Goal: Find specific page/section: Find specific page/section

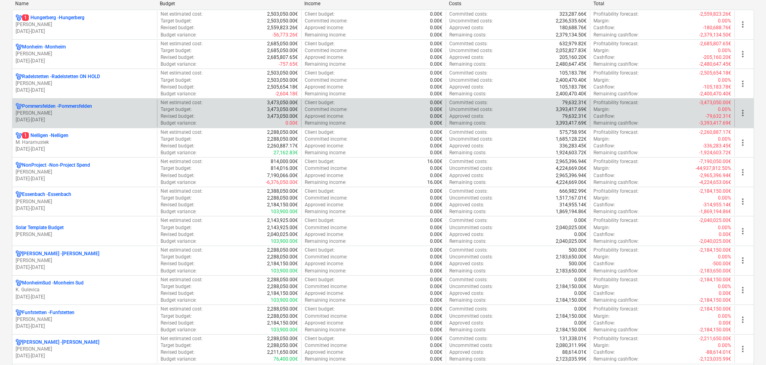
scroll to position [240, 0]
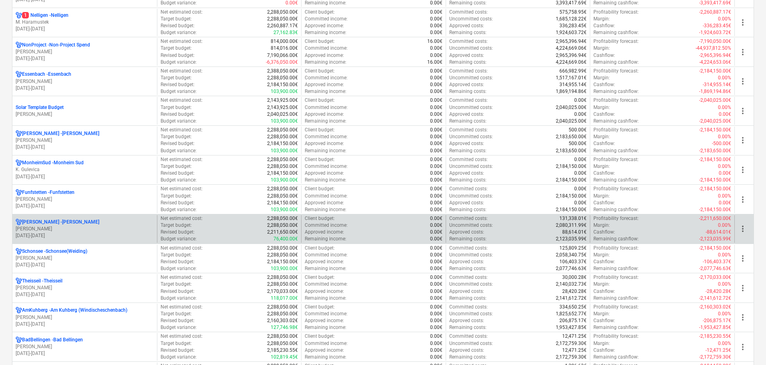
click at [73, 226] on p "[PERSON_NAME]" at bounding box center [85, 229] width 138 height 7
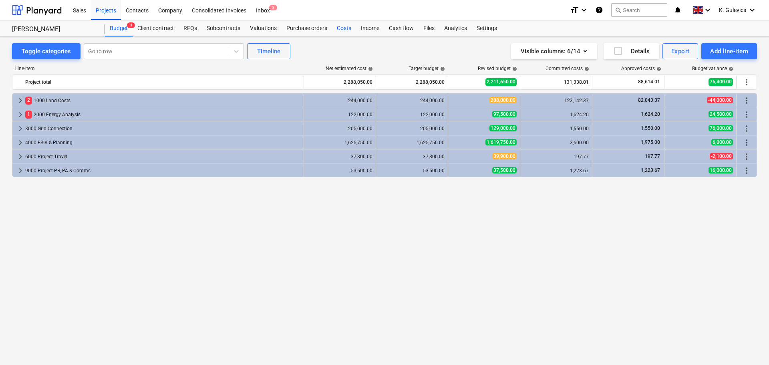
click at [348, 30] on div "Costs" at bounding box center [344, 28] width 24 height 16
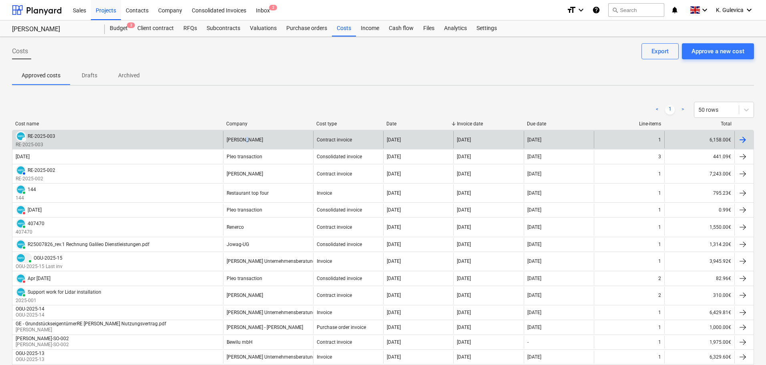
click at [246, 143] on div "[PERSON_NAME]" at bounding box center [268, 139] width 90 height 17
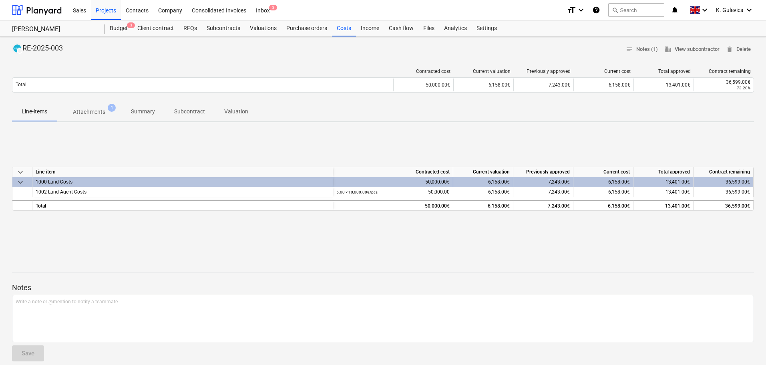
click at [153, 114] on p "Summary" at bounding box center [143, 111] width 24 height 8
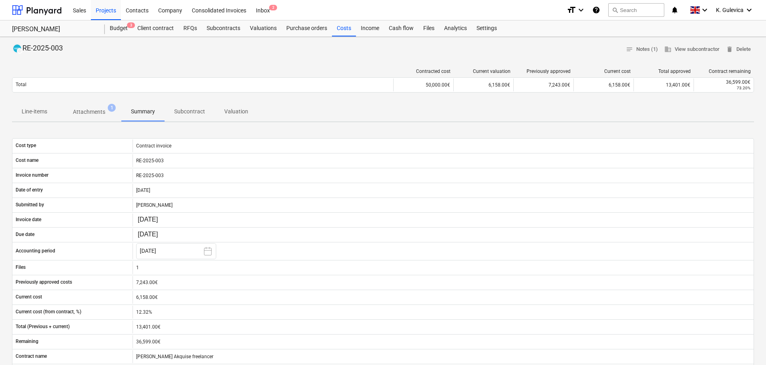
click at [93, 114] on p "Attachments" at bounding box center [89, 112] width 32 height 8
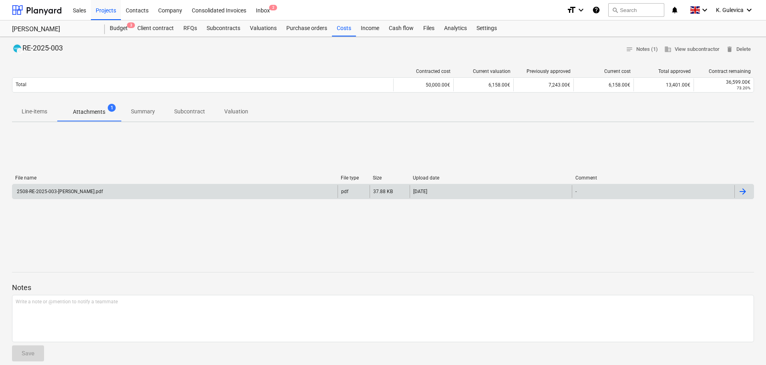
click at [125, 191] on div "2508-RE-2025-003-[PERSON_NAME].pdf" at bounding box center [174, 191] width 325 height 13
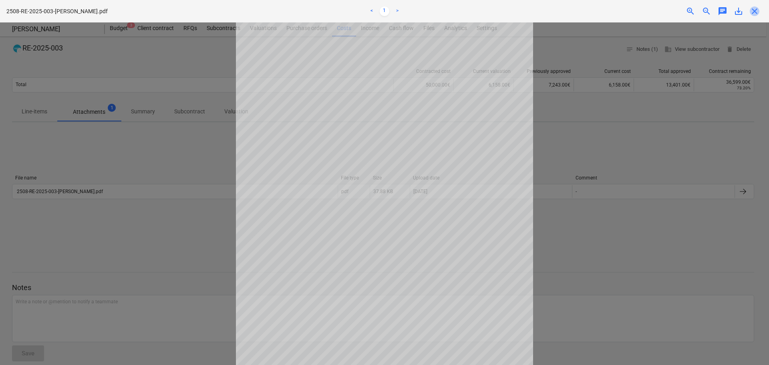
click at [754, 10] on span "close" at bounding box center [755, 11] width 10 height 10
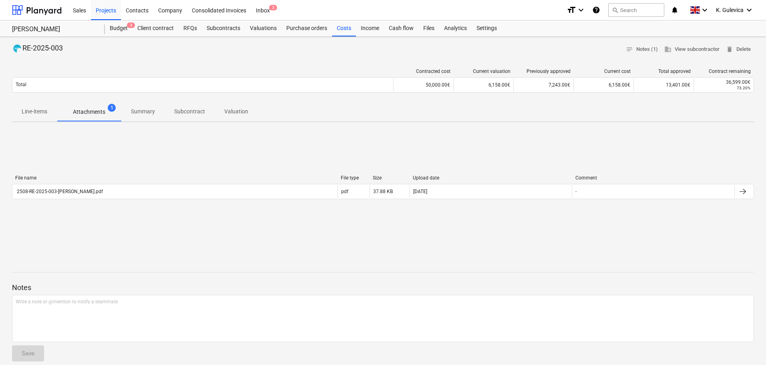
click at [36, 115] on p "Line-items" at bounding box center [35, 111] width 26 height 8
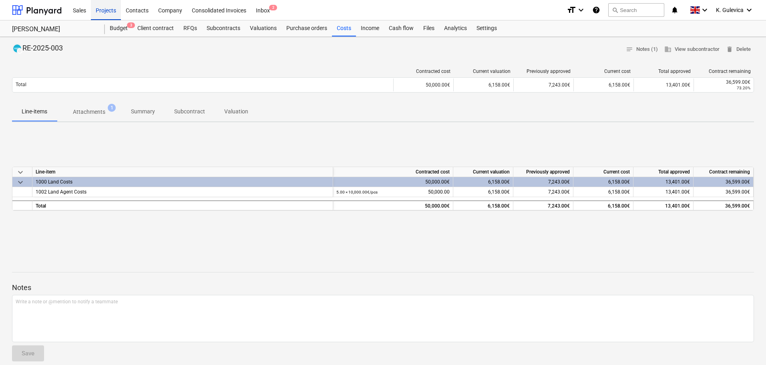
click at [103, 4] on div "Projects" at bounding box center [106, 10] width 30 height 20
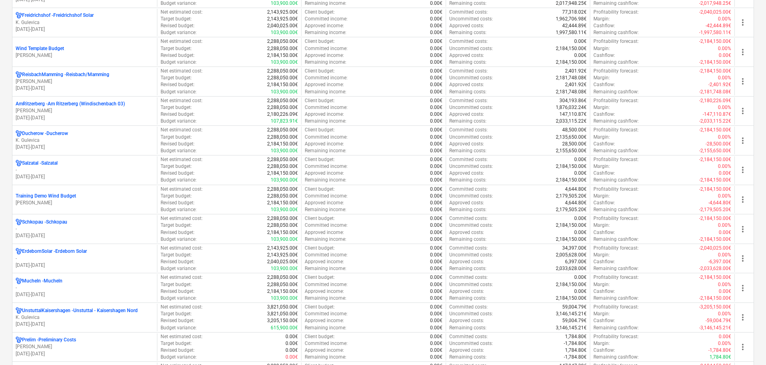
scroll to position [961, 0]
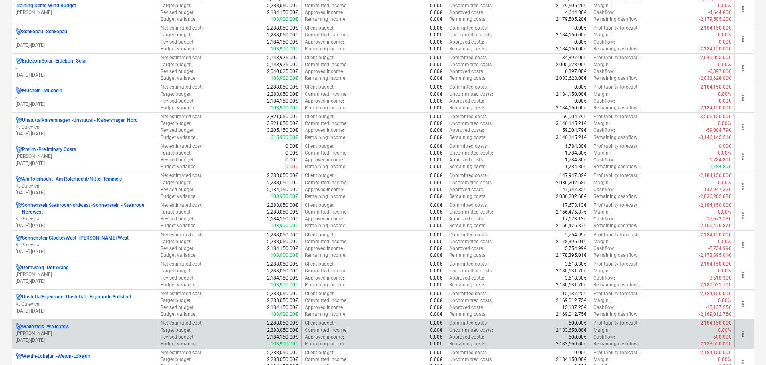
click at [116, 334] on p "[PERSON_NAME]" at bounding box center [85, 333] width 138 height 7
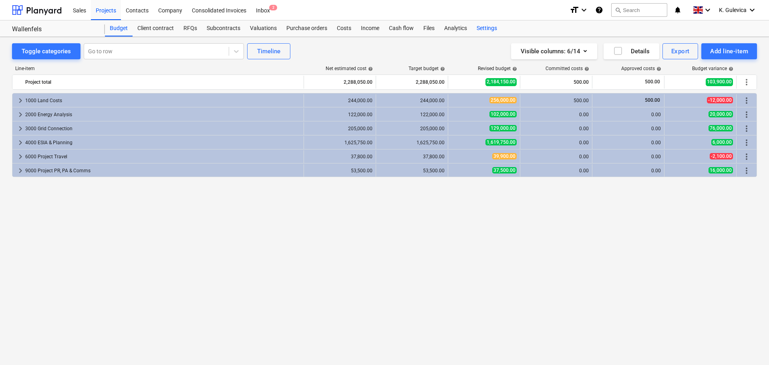
click at [479, 29] on div "Settings" at bounding box center [487, 28] width 30 height 16
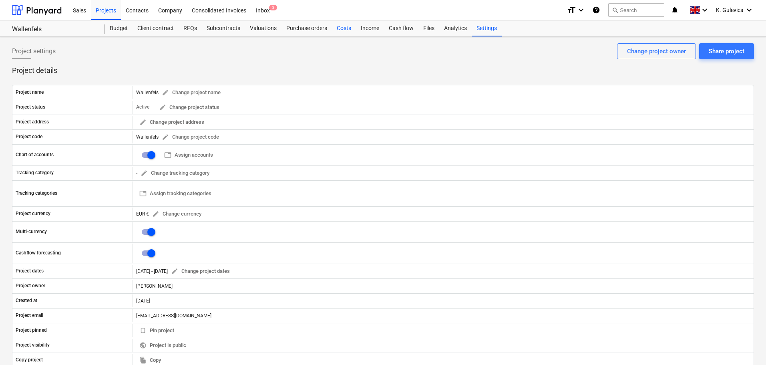
click at [343, 26] on div "Costs" at bounding box center [344, 28] width 24 height 16
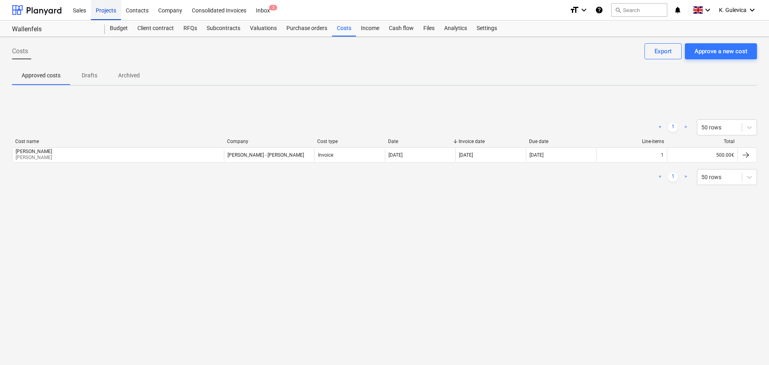
click at [103, 12] on div "Projects" at bounding box center [106, 10] width 30 height 20
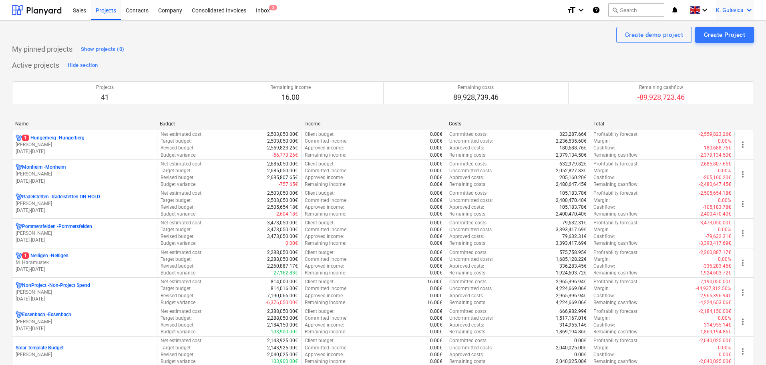
click at [736, 11] on span "K. Gulevica" at bounding box center [730, 10] width 28 height 6
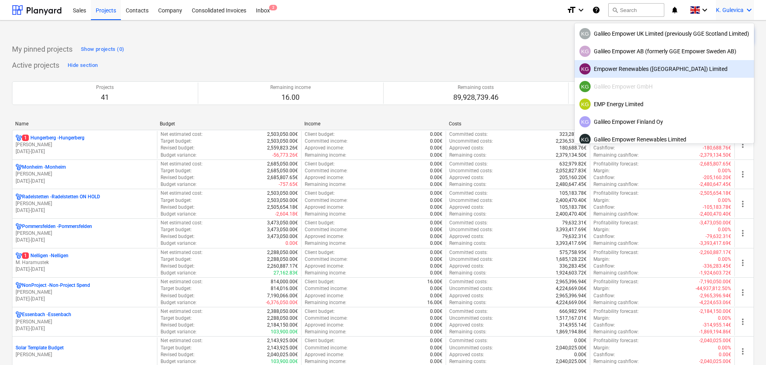
click at [639, 68] on div "KG Empower Renewables ([GEOGRAPHIC_DATA]) Limited" at bounding box center [665, 68] width 170 height 11
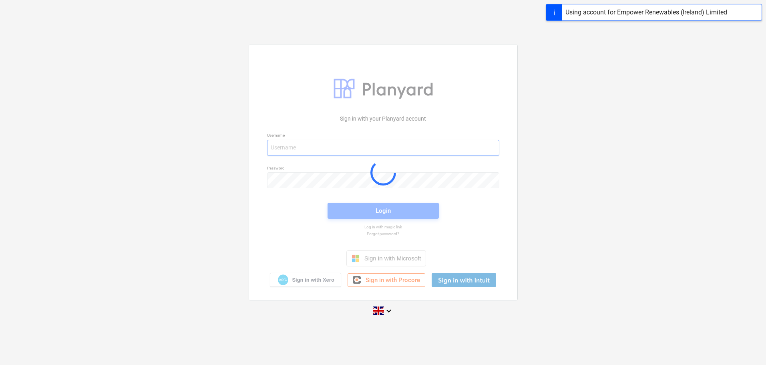
type input "[EMAIL_ADDRESS][DOMAIN_NAME]"
